Goal: Task Accomplishment & Management: Manage account settings

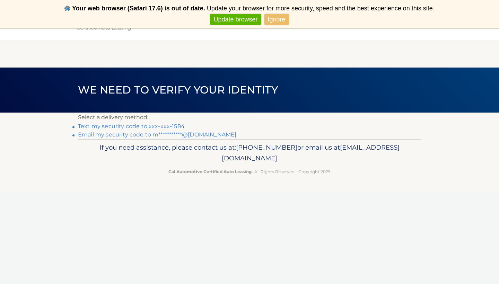
click at [167, 126] on link "Text my security code to xxx-xxx-1584" at bounding box center [131, 126] width 107 height 7
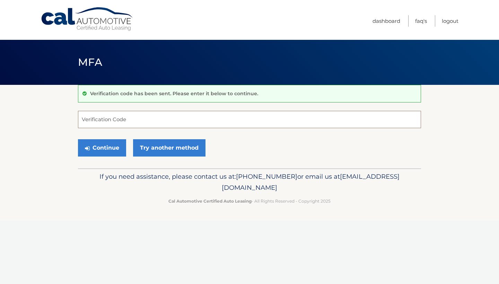
click at [126, 121] on input "Verification Code" at bounding box center [249, 119] width 343 height 17
type input "787324"
click at [104, 150] on button "Continue" at bounding box center [102, 147] width 48 height 17
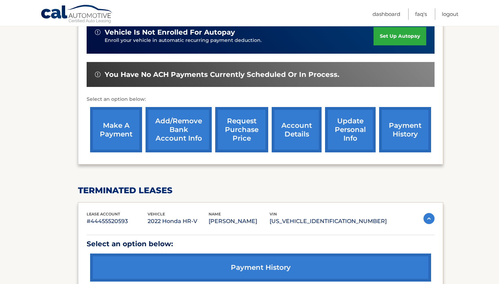
scroll to position [194, 0]
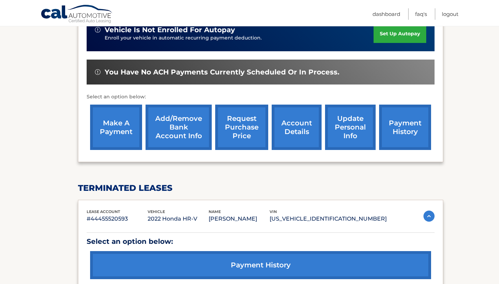
click at [124, 119] on link "make a payment" at bounding box center [116, 127] width 52 height 45
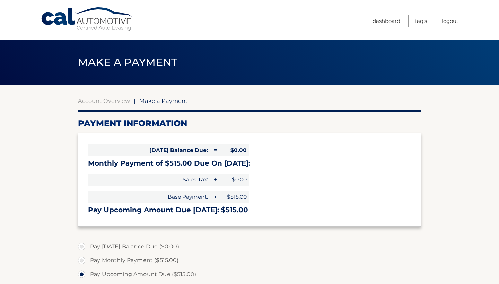
select select "NzdlYTI5NGEtMGE0YS00MzVlLTg5NTItMjVjMzAwMDVkYjdl"
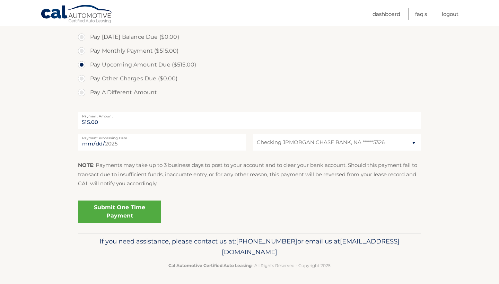
scroll to position [209, 0]
click at [139, 211] on link "Submit One Time Payment" at bounding box center [119, 212] width 83 height 22
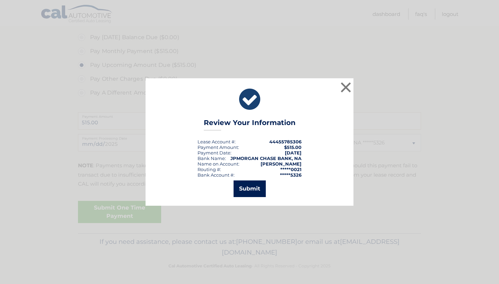
click at [253, 185] on button "Submit" at bounding box center [249, 188] width 32 height 17
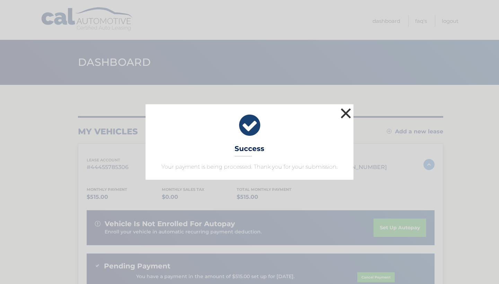
click at [347, 114] on button "×" at bounding box center [346, 113] width 14 height 14
